Goal: Transaction & Acquisition: Purchase product/service

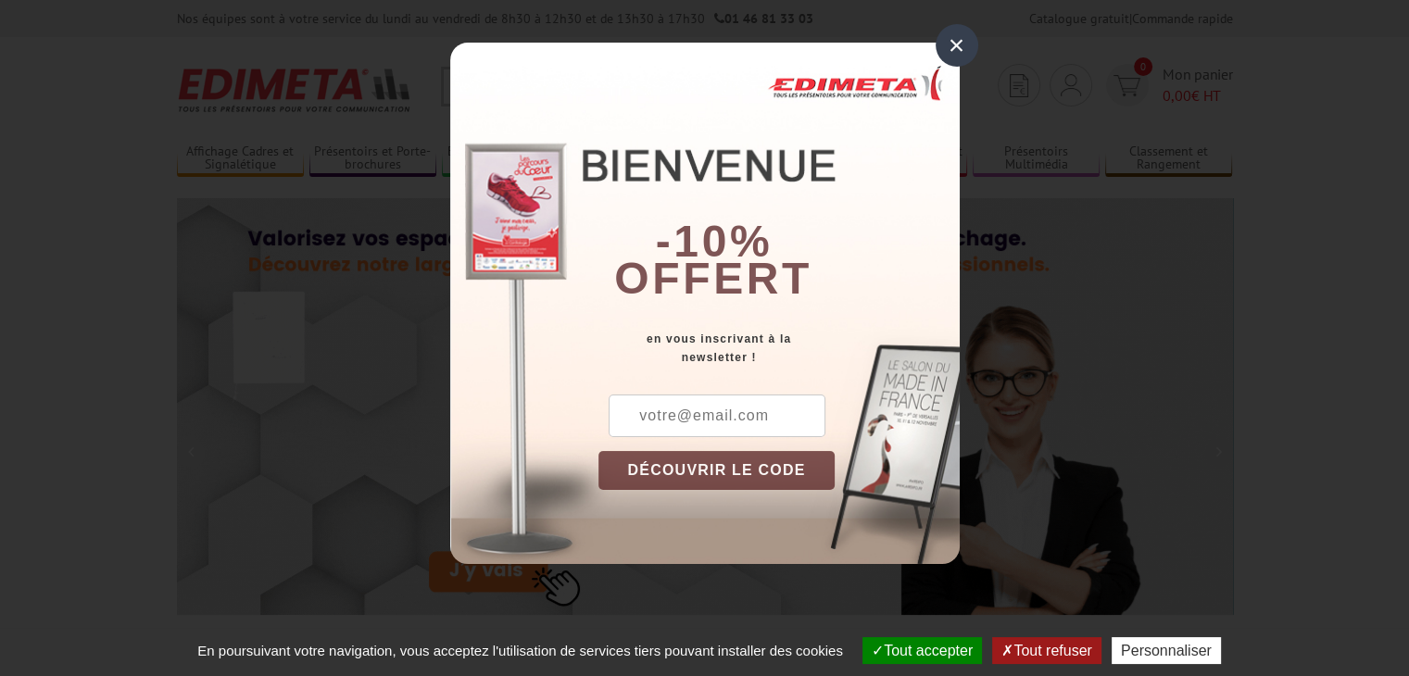
click at [947, 46] on div "×" at bounding box center [957, 45] width 43 height 43
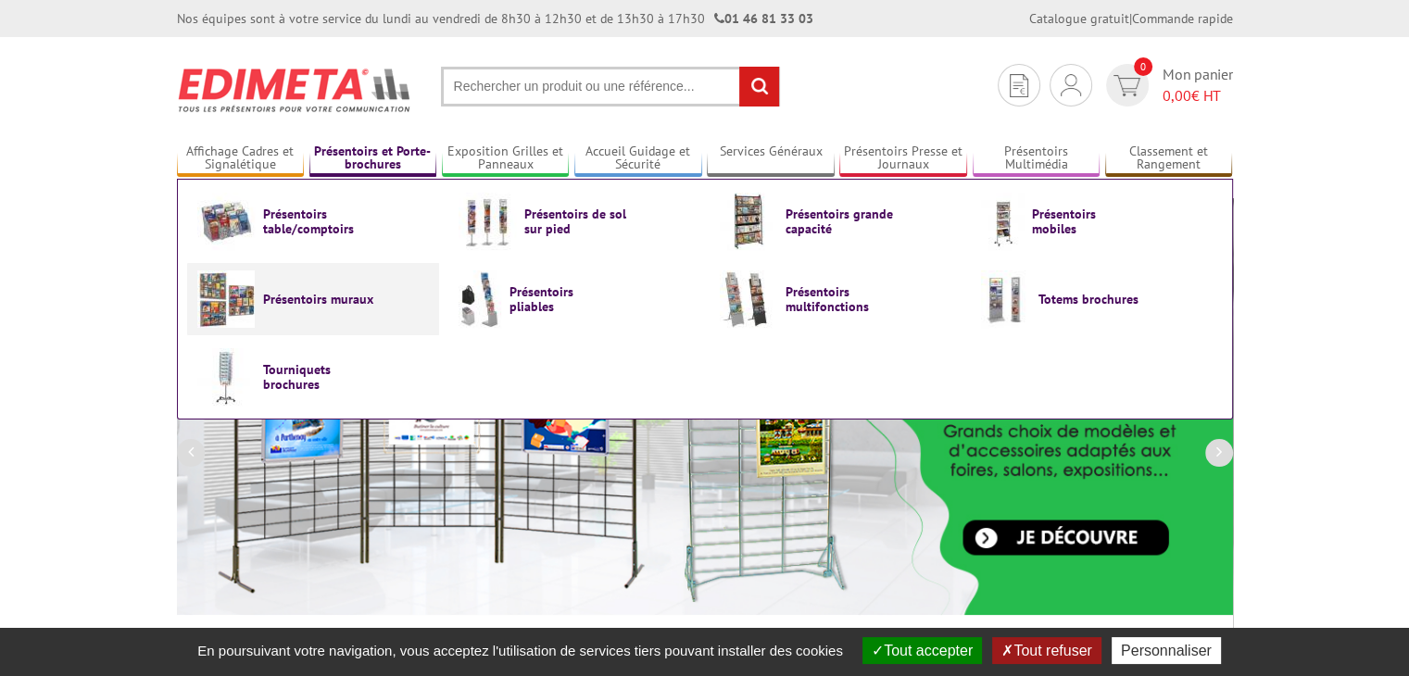
click at [230, 310] on img at bounding box center [225, 299] width 57 height 57
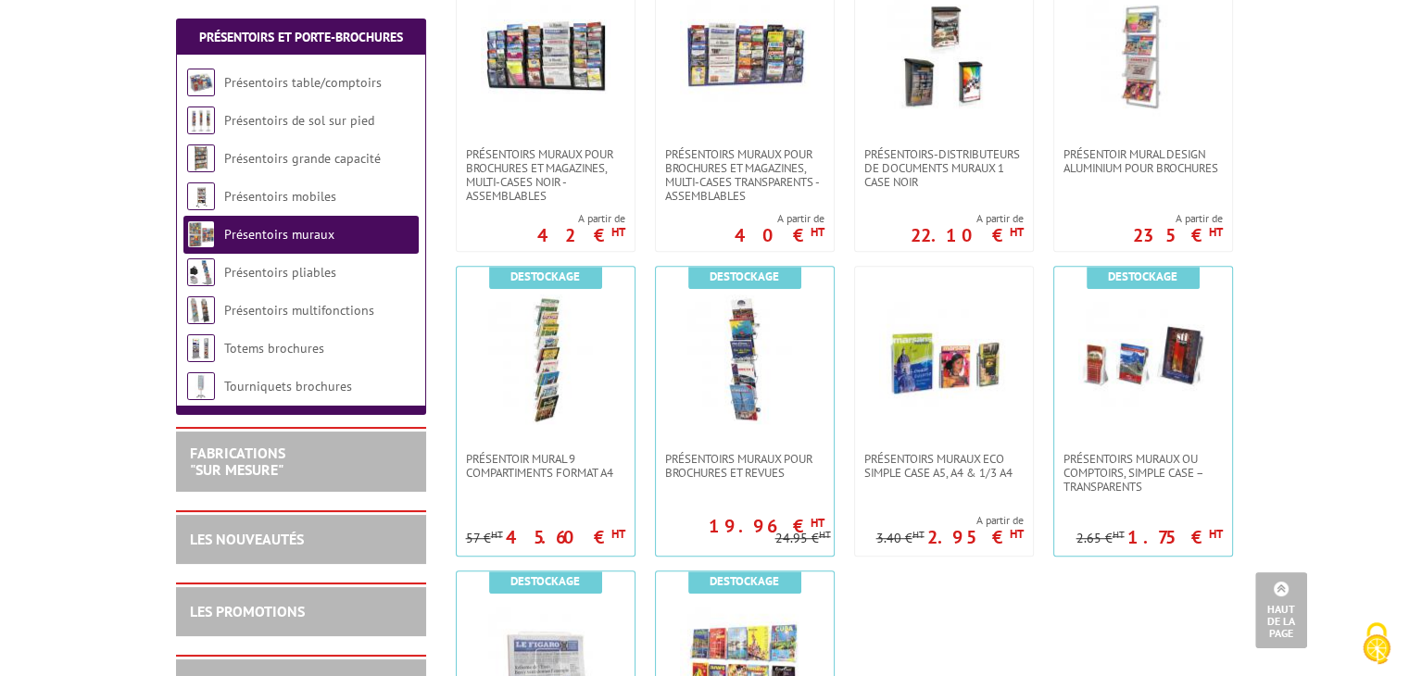
scroll to position [1204, 0]
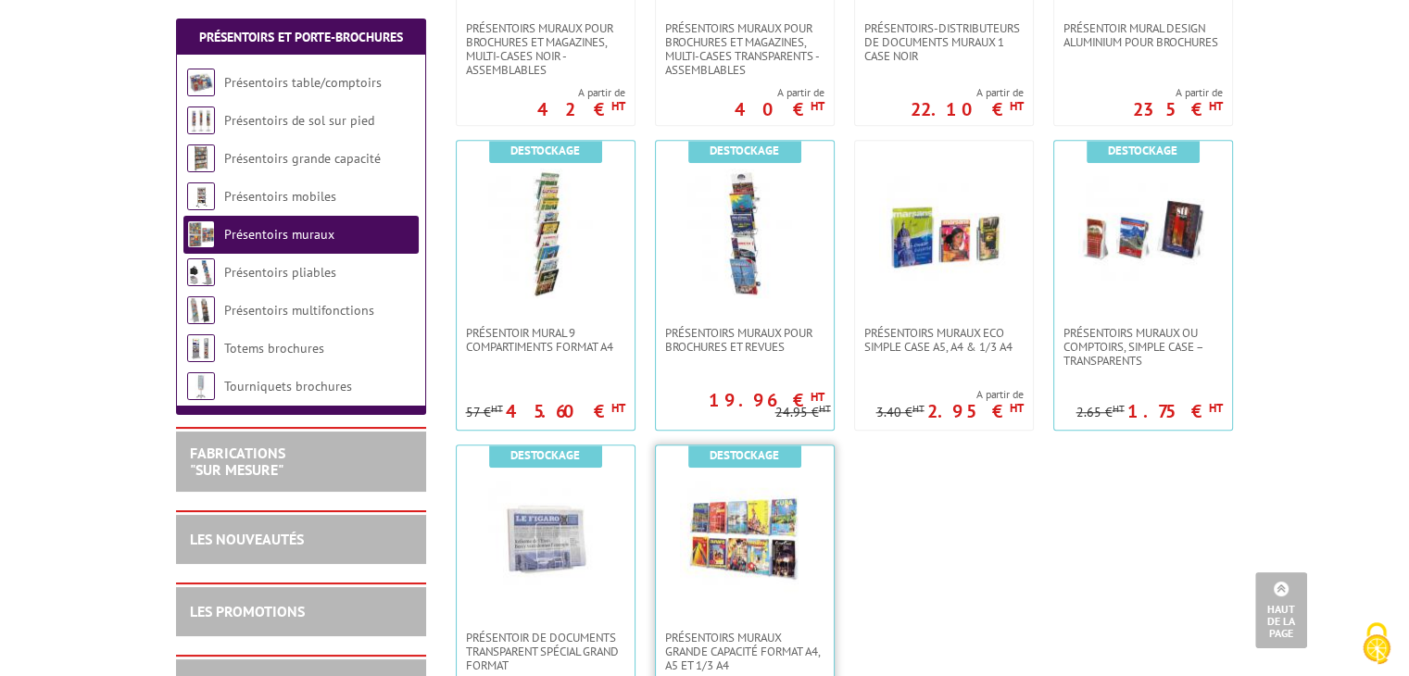
click at [744, 516] on img at bounding box center [745, 538] width 130 height 130
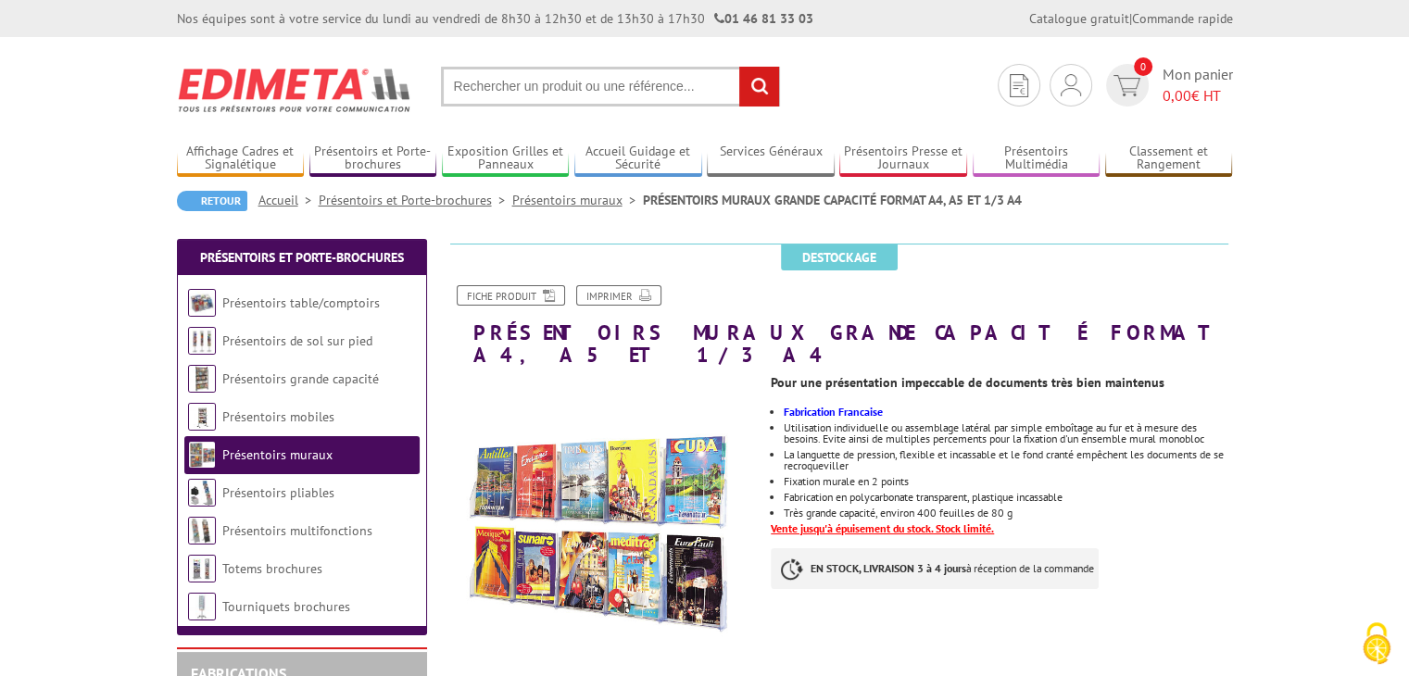
click at [578, 93] on input "text" at bounding box center [610, 87] width 339 height 40
type input "presentoir muraux forma a5"
click at [739, 67] on input "rechercher" at bounding box center [759, 87] width 40 height 40
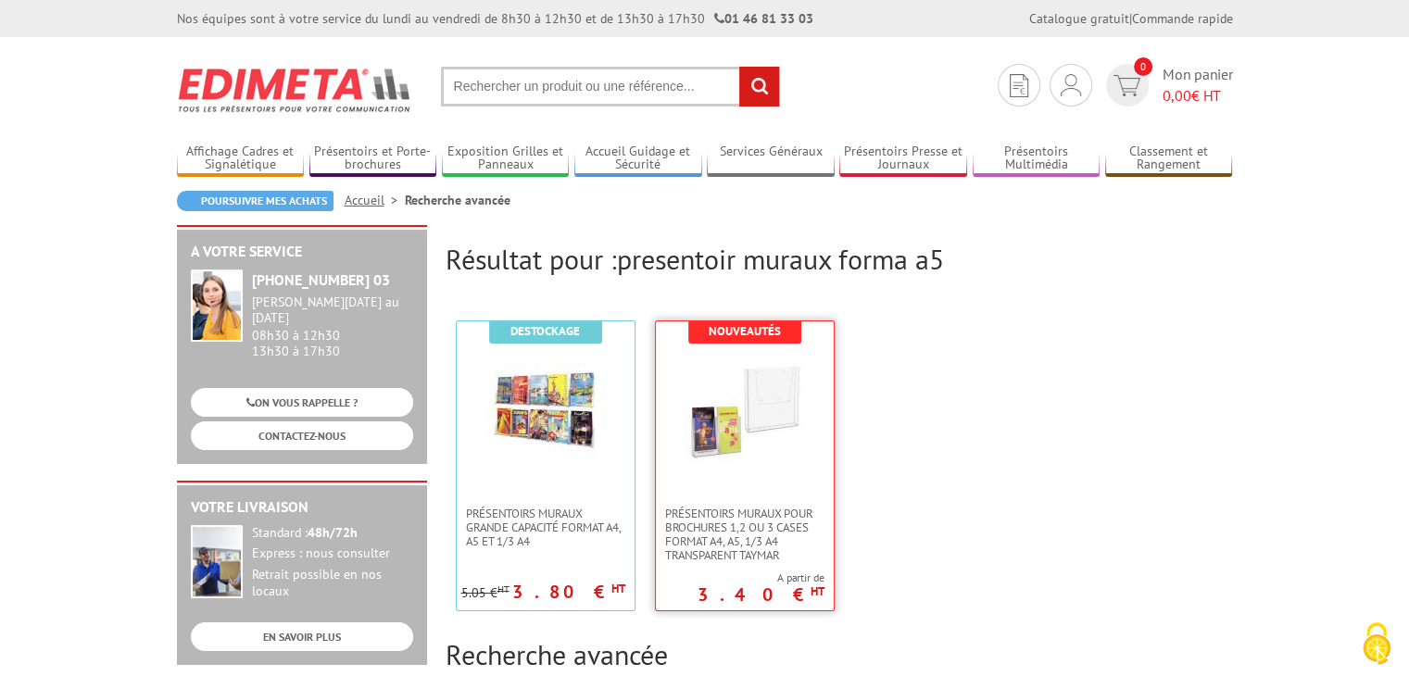
click at [722, 420] on img at bounding box center [745, 409] width 120 height 120
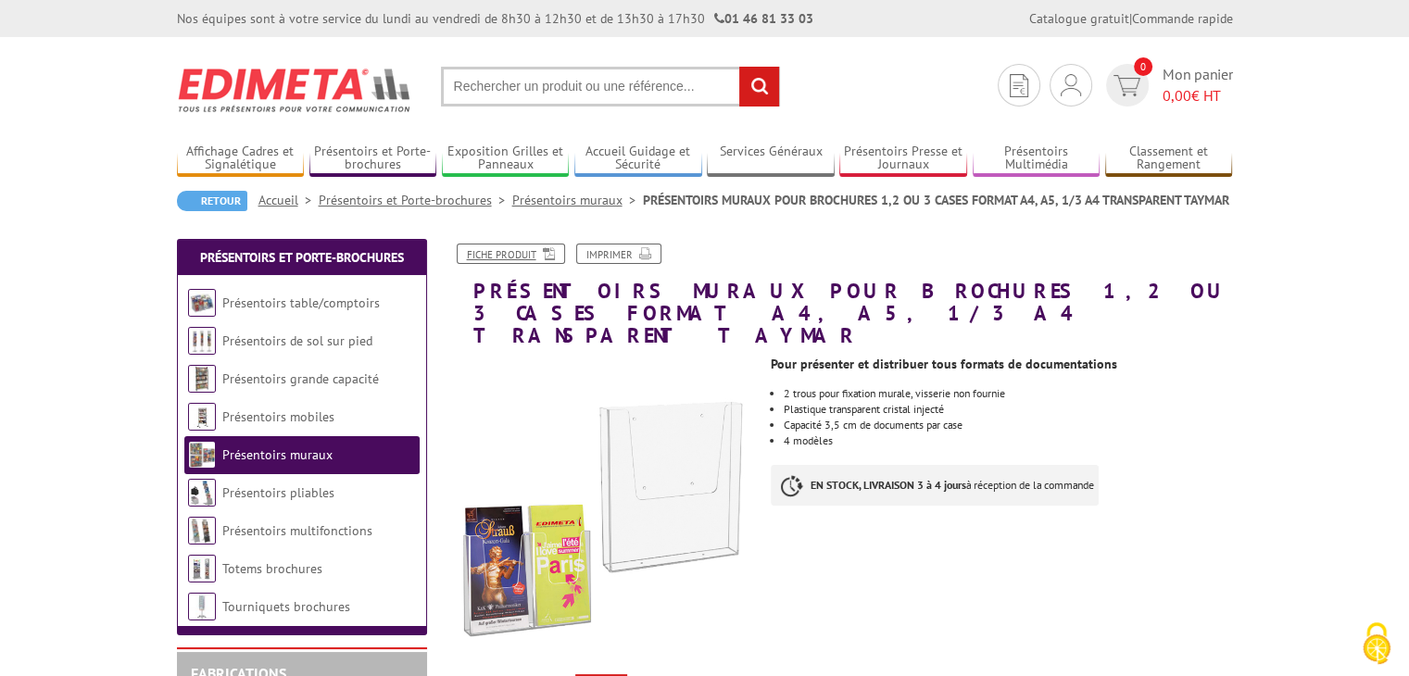
click at [524, 249] on link "Fiche produit" at bounding box center [511, 254] width 108 height 20
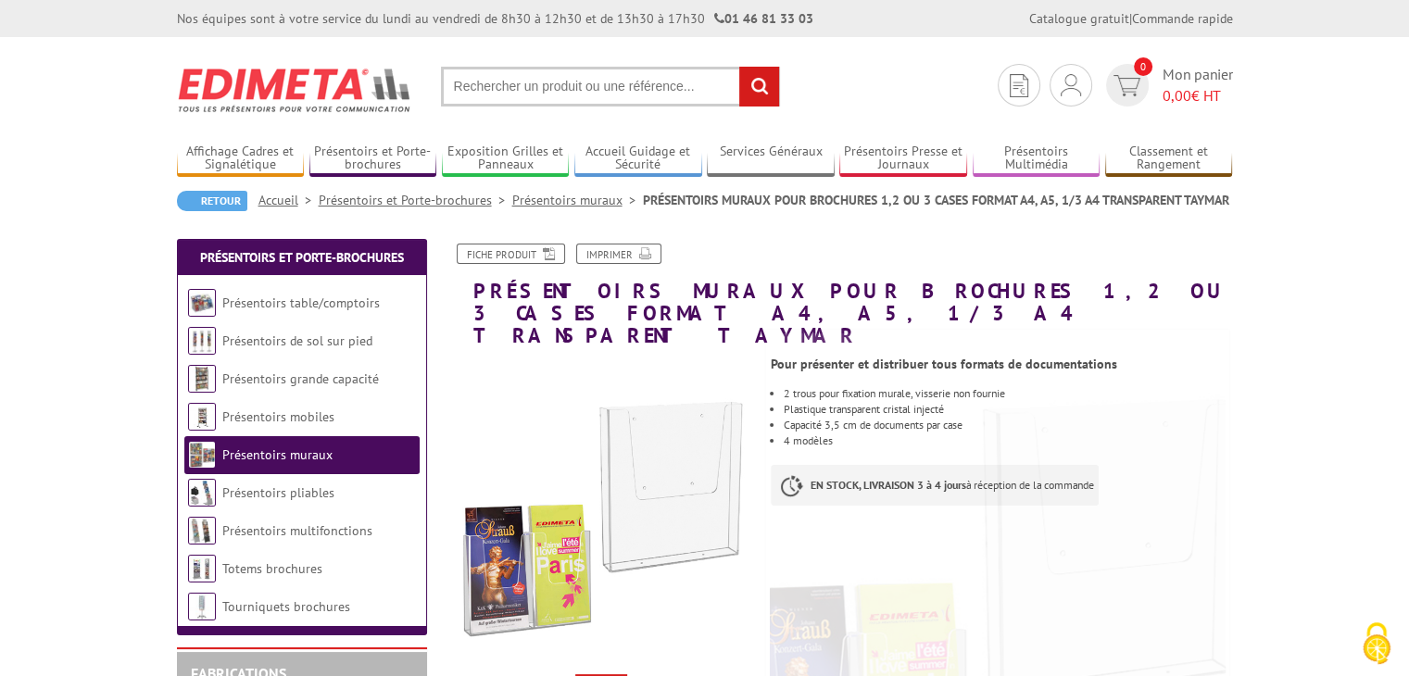
click at [604, 86] on input "text" at bounding box center [610, 87] width 339 height 40
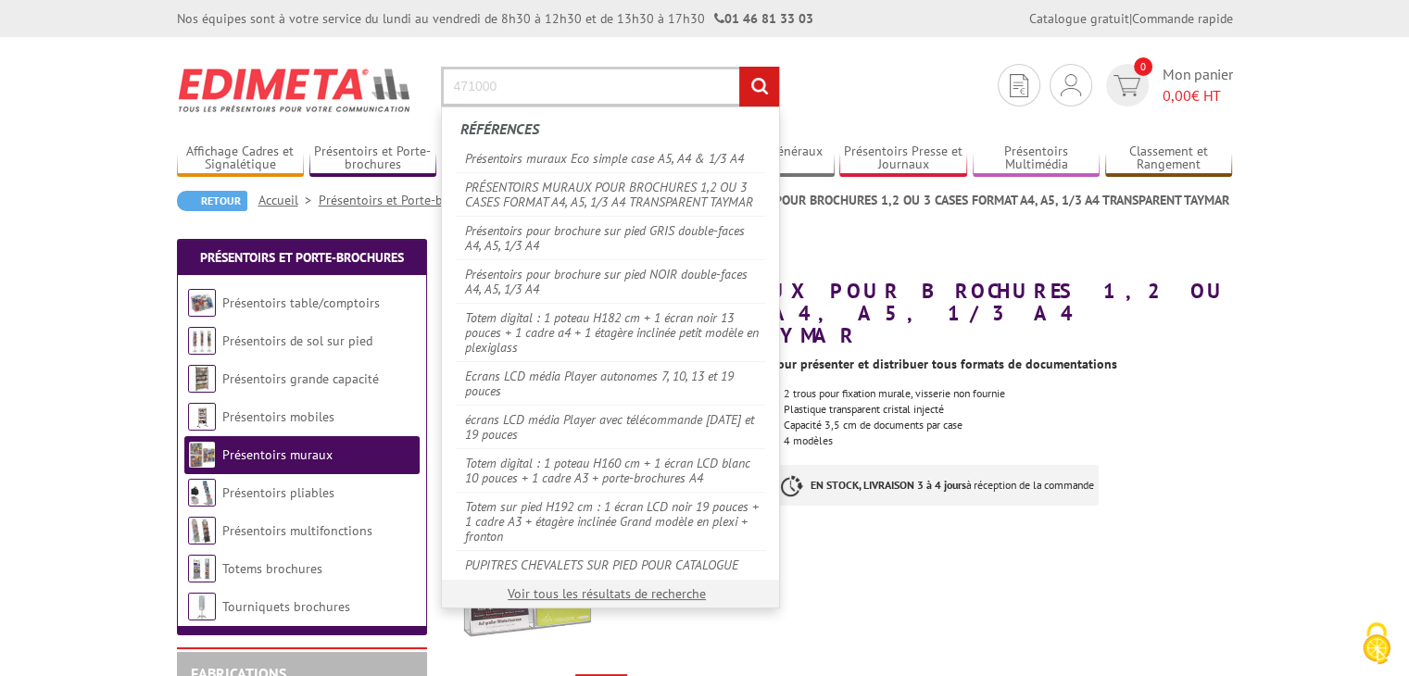
type input "471000"
click at [739, 67] on input "rechercher" at bounding box center [759, 87] width 40 height 40
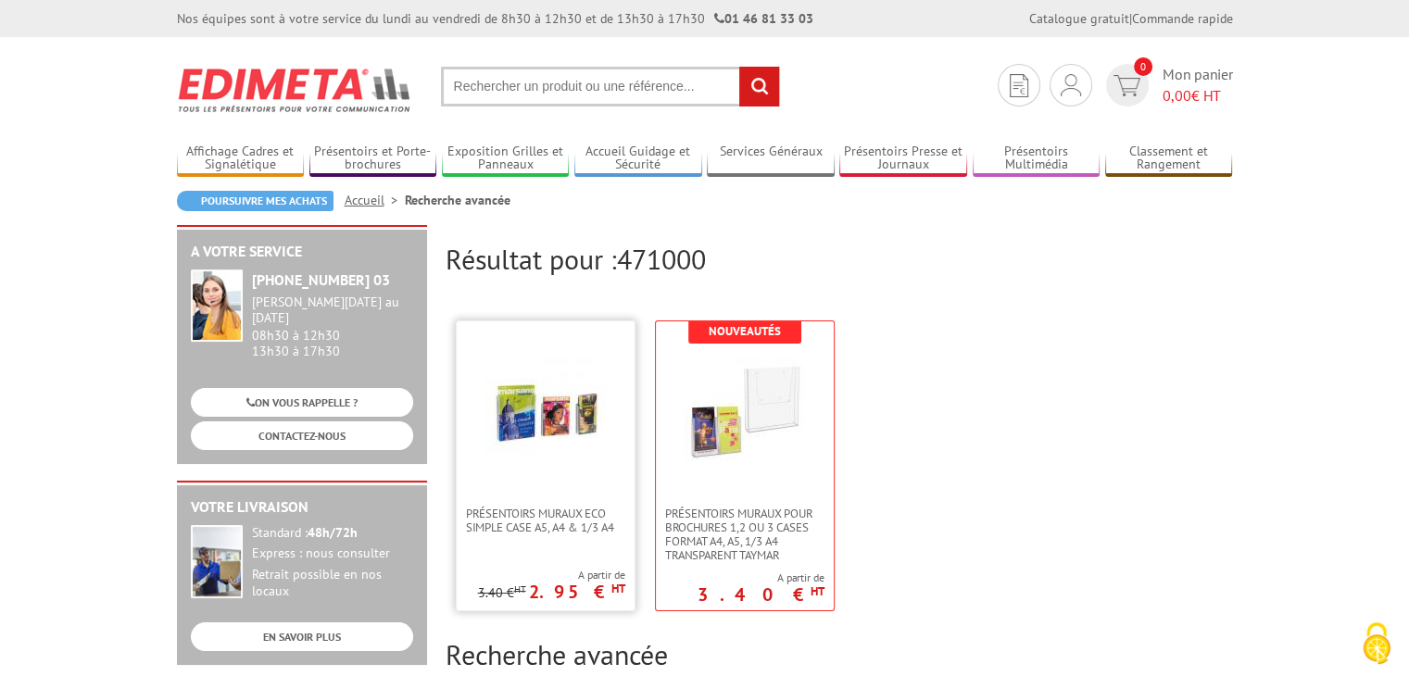
click at [528, 416] on img at bounding box center [545, 409] width 120 height 120
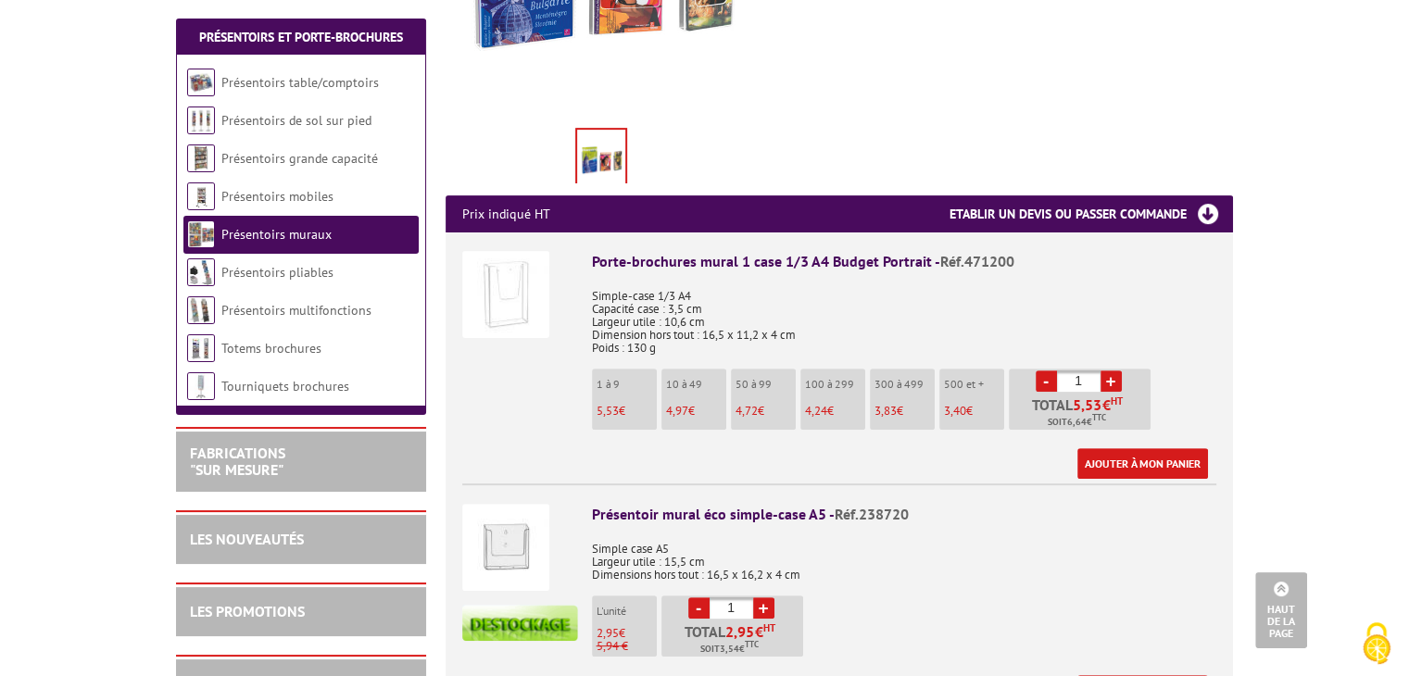
scroll to position [556, 0]
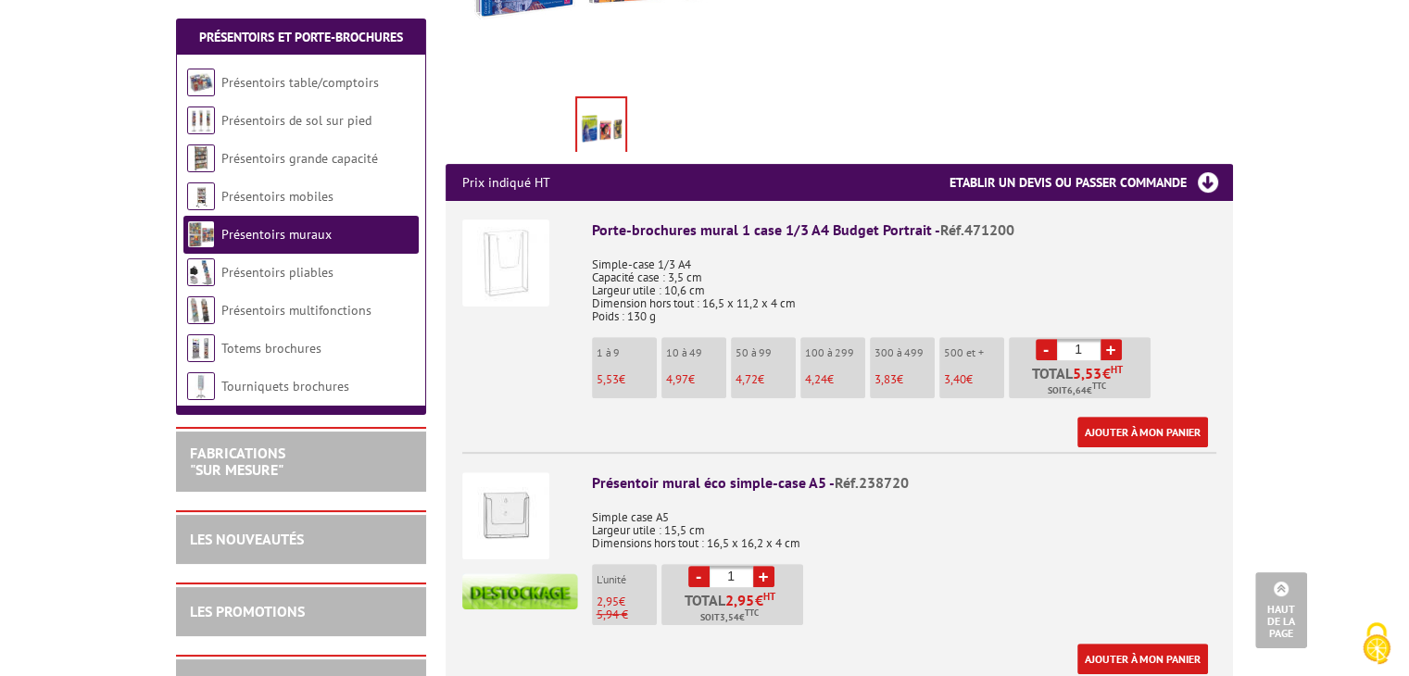
click at [520, 495] on img at bounding box center [505, 516] width 87 height 87
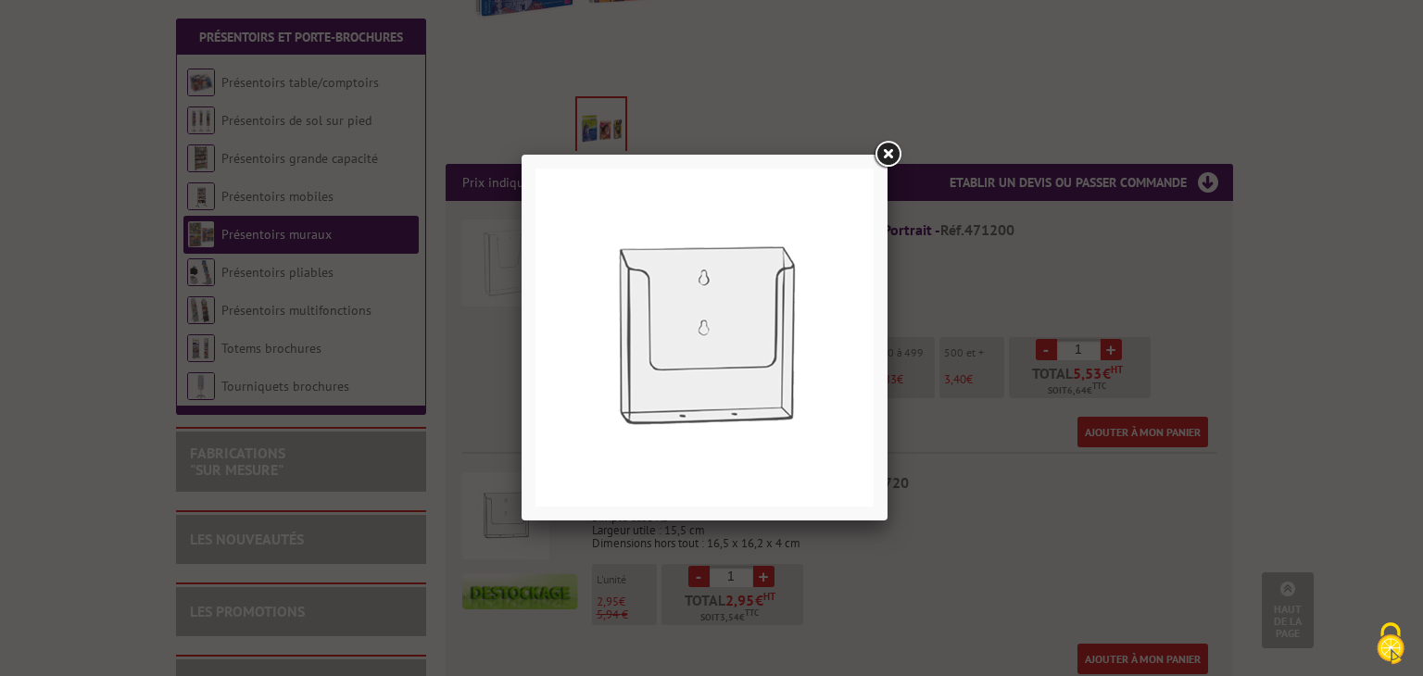
click at [1015, 485] on div at bounding box center [711, 338] width 1423 height 676
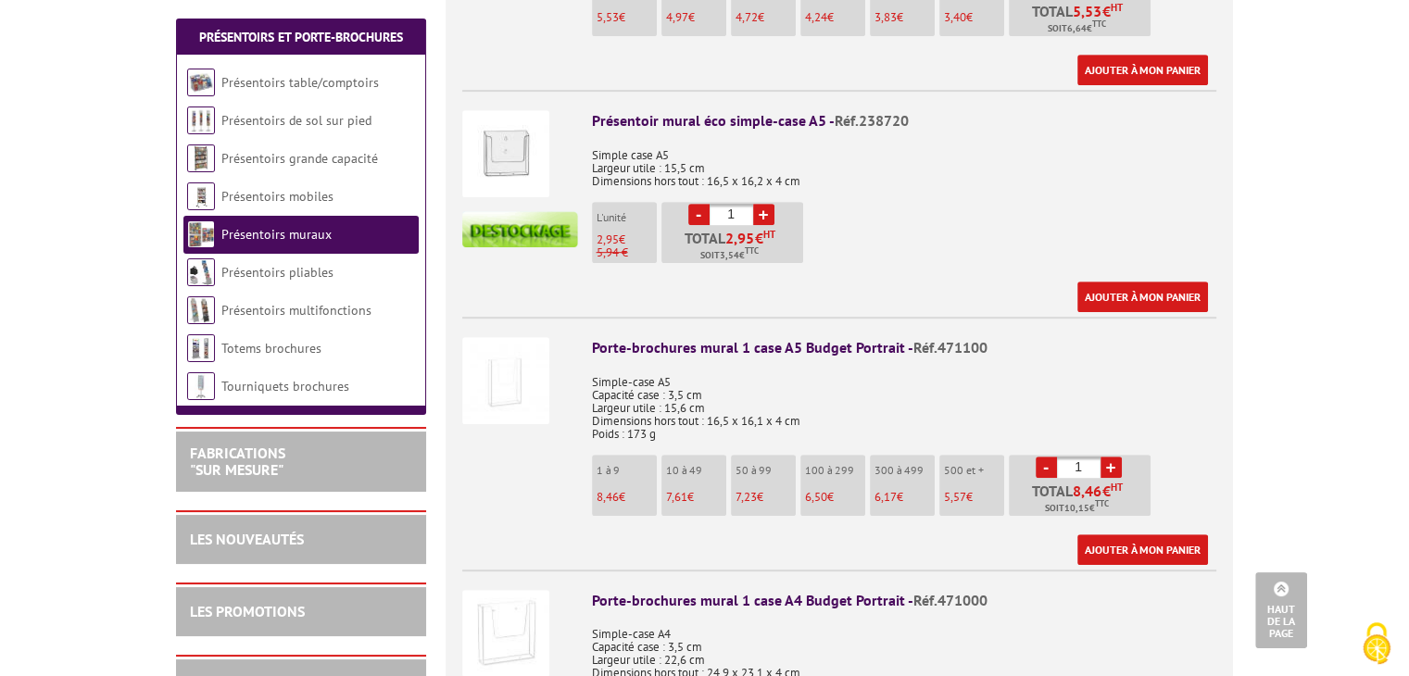
scroll to position [1019, 0]
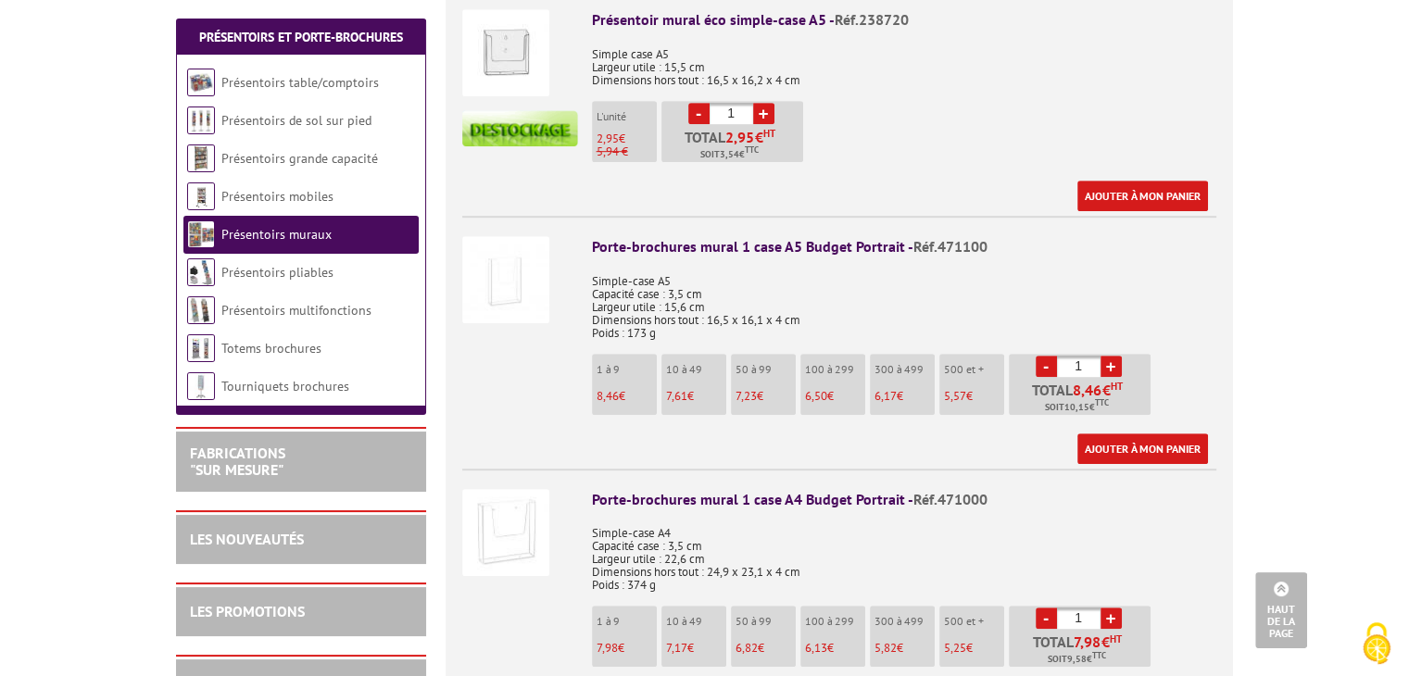
click at [510, 508] on img at bounding box center [505, 532] width 87 height 87
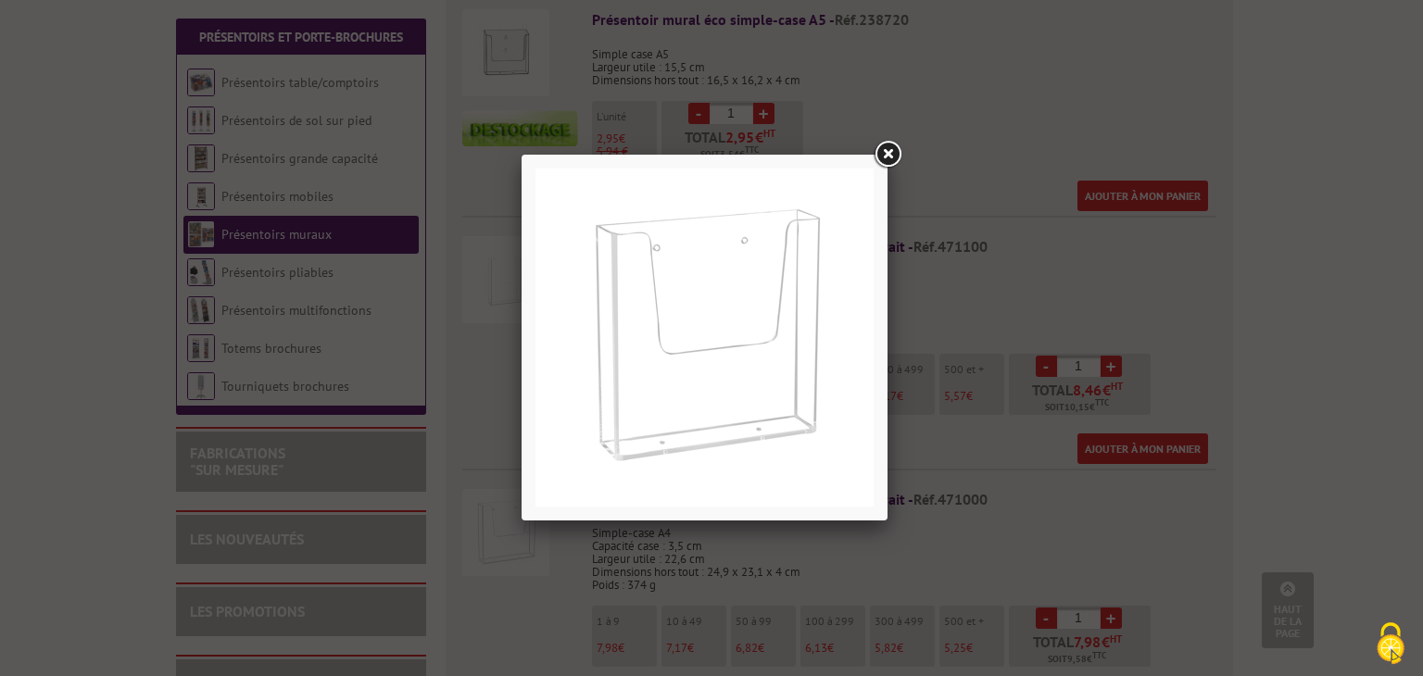
click at [886, 159] on link at bounding box center [887, 154] width 33 height 33
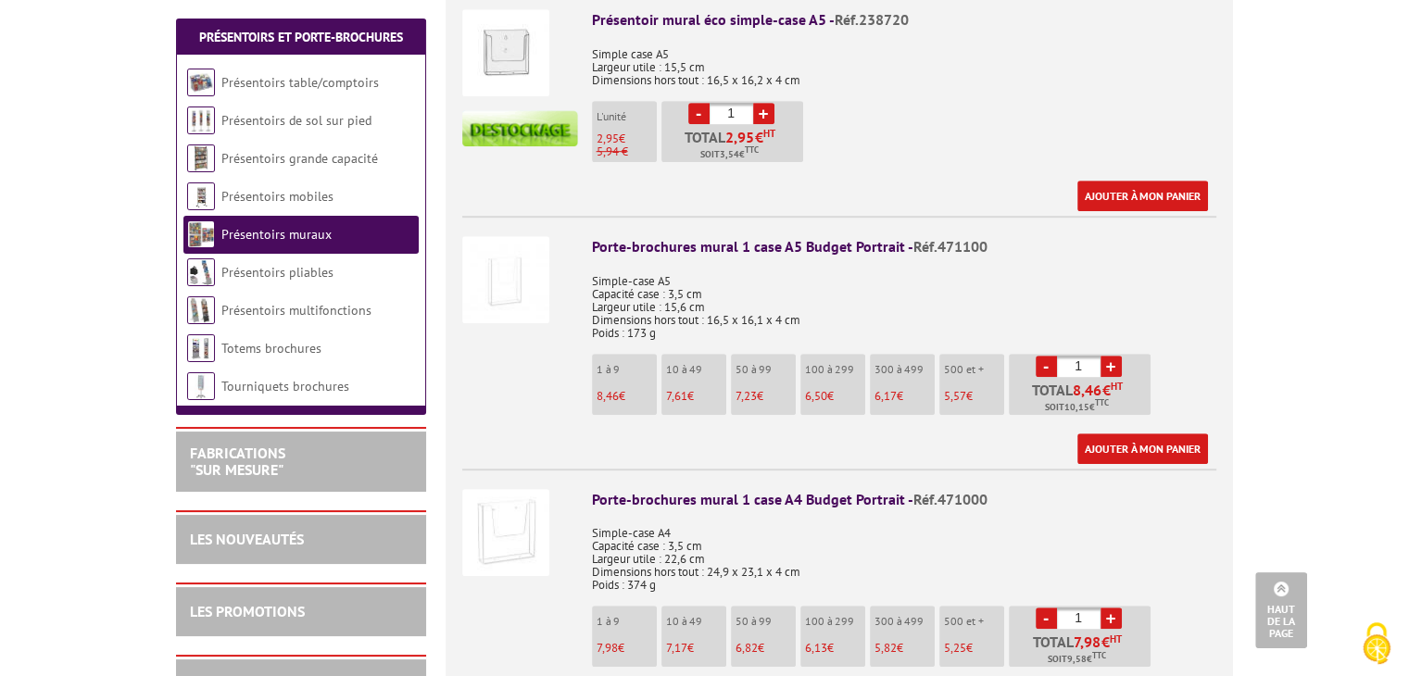
click at [494, 250] on img at bounding box center [505, 279] width 87 height 87
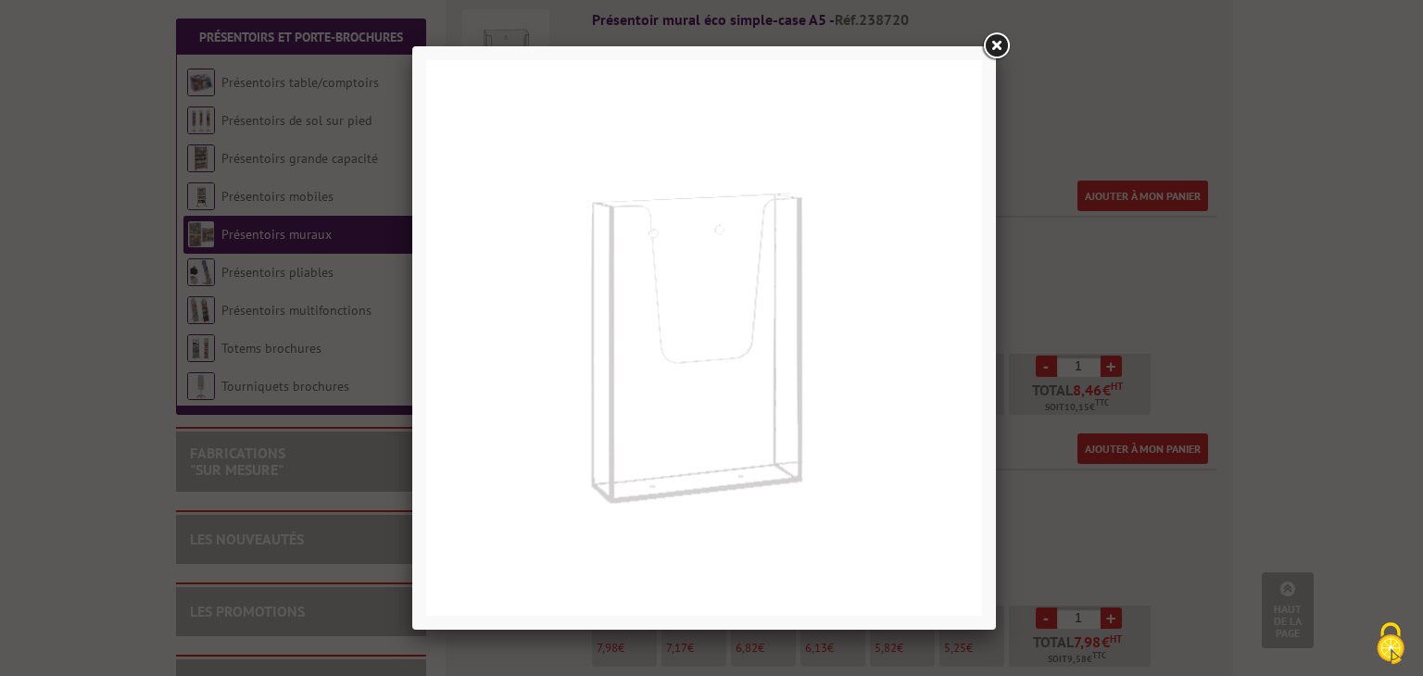
click at [997, 43] on link at bounding box center [995, 46] width 33 height 33
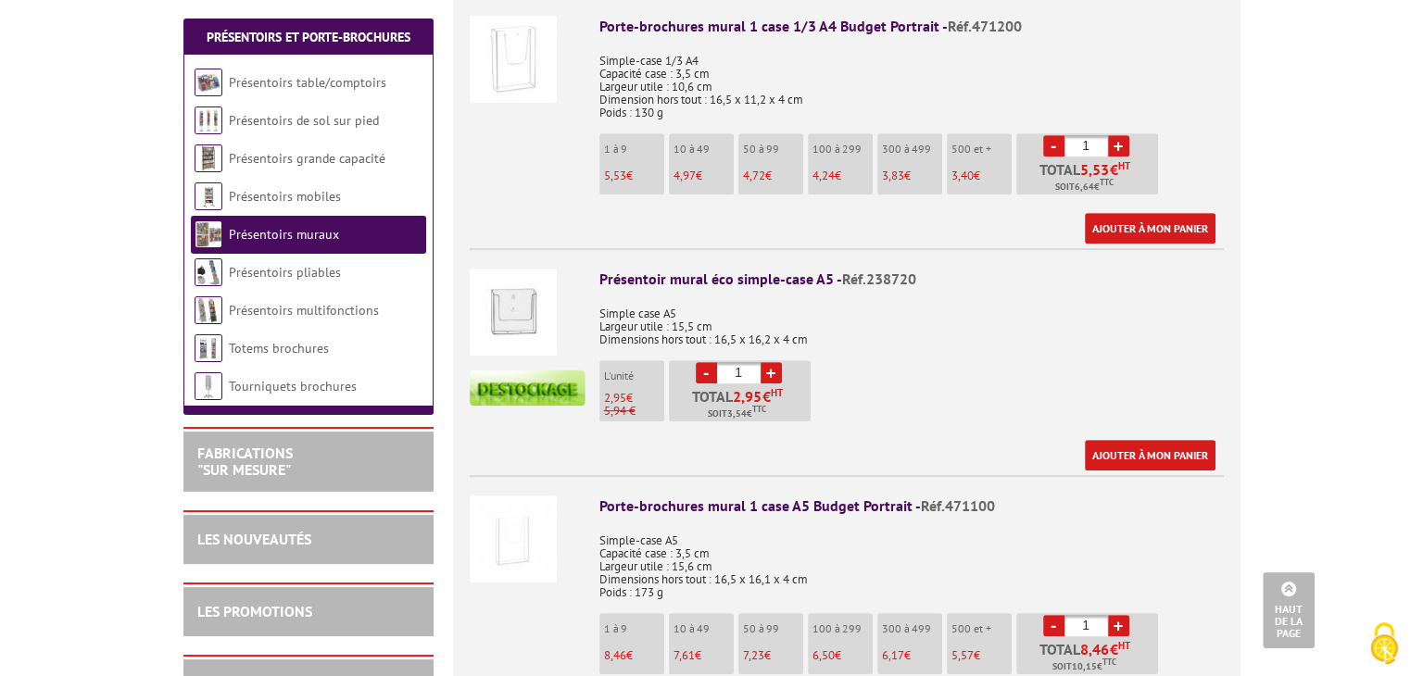
scroll to position [649, 0]
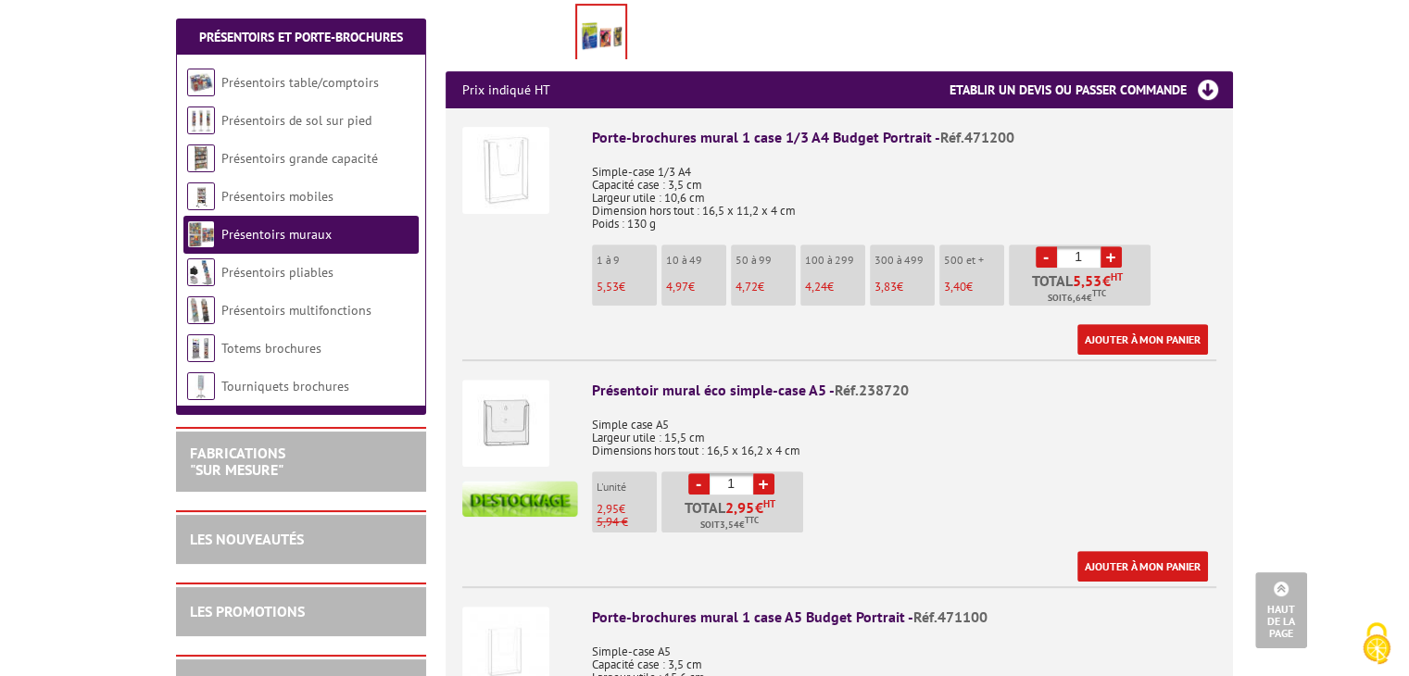
click at [764, 473] on link "+" at bounding box center [763, 483] width 21 height 21
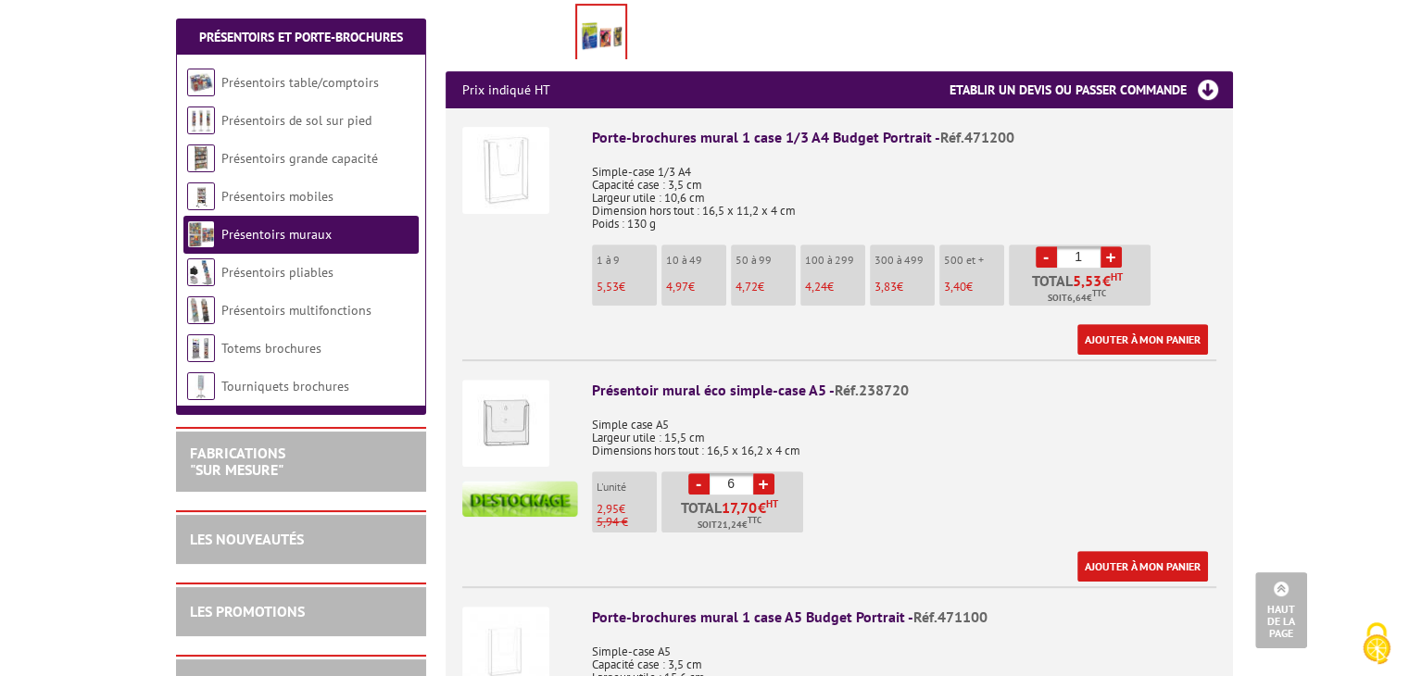
click at [763, 473] on link "+" at bounding box center [763, 483] width 21 height 21
type input "10"
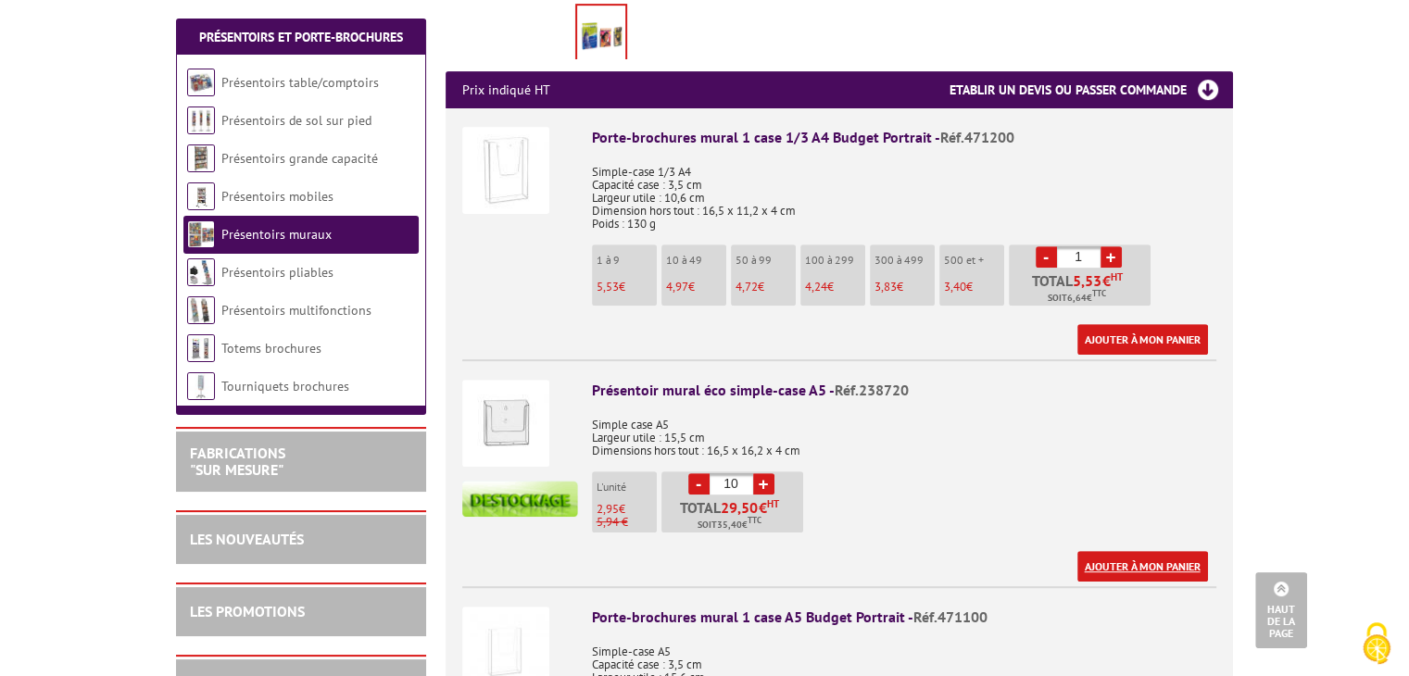
click at [1139, 551] on link "Ajouter à mon panier" at bounding box center [1143, 566] width 131 height 31
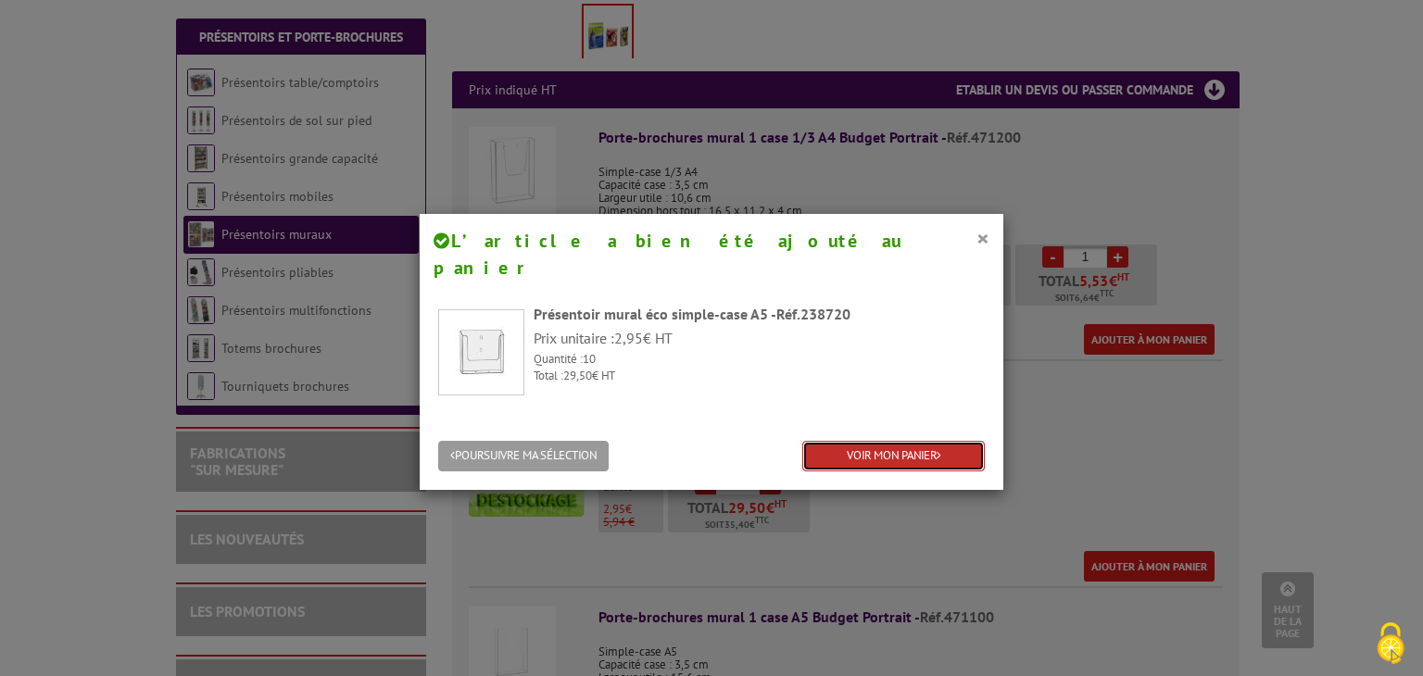
click at [915, 441] on link "VOIR MON PANIER" at bounding box center [893, 456] width 183 height 31
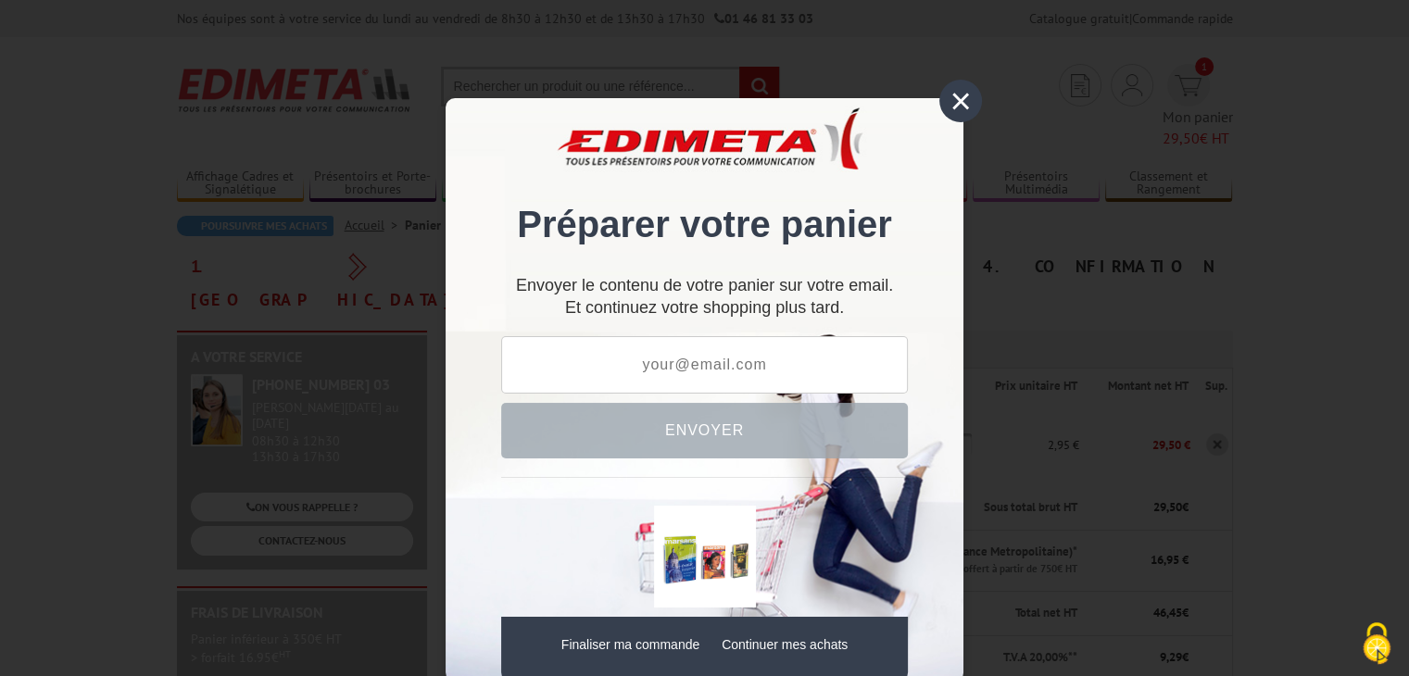
click at [951, 107] on div "×" at bounding box center [960, 101] width 43 height 43
